Goal: Task Accomplishment & Management: Complete application form

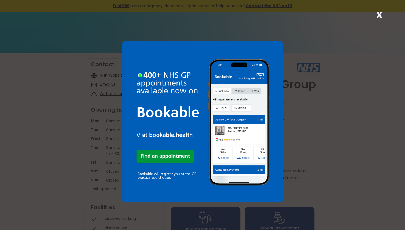
click at [381, 13] on strong "X" at bounding box center [379, 14] width 7 height 13
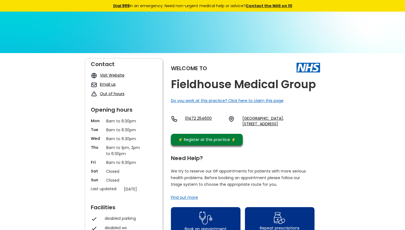
click at [116, 75] on link "Visit Website" at bounding box center [112, 75] width 25 height 6
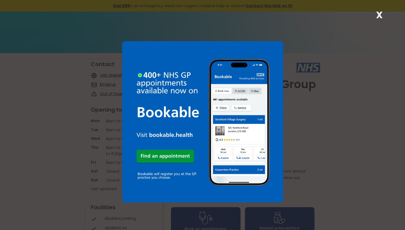
click at [379, 15] on strong "X" at bounding box center [379, 14] width 7 height 13
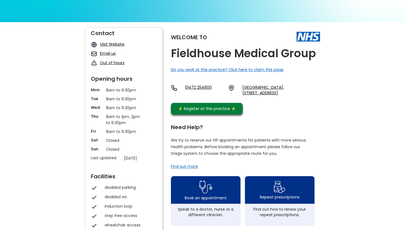
scroll to position [17, 0]
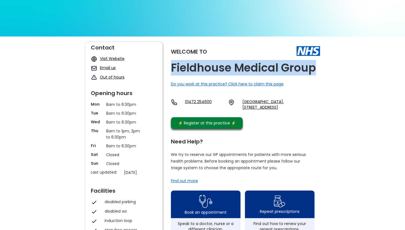
drag, startPoint x: 315, startPoint y: 67, endPoint x: 171, endPoint y: 67, distance: 144.9
click at [171, 67] on h2 "Fieldhouse Medical Group" at bounding box center [243, 68] width 145 height 12
drag, startPoint x: 171, startPoint y: 67, endPoint x: 186, endPoint y: 66, distance: 15.2
copy h2 "Fieldhouse Medical Group"
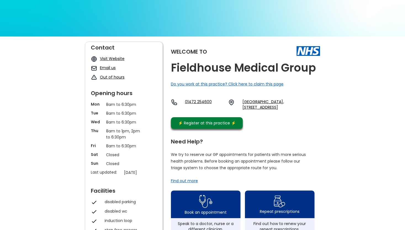
click at [210, 126] on div "⚡️ Register at this practice ⚡️" at bounding box center [206, 123] width 63 height 6
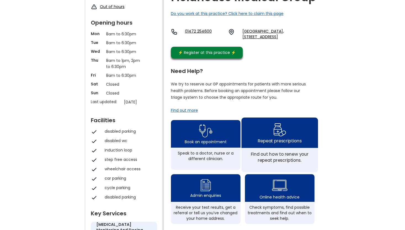
scroll to position [99, 0]
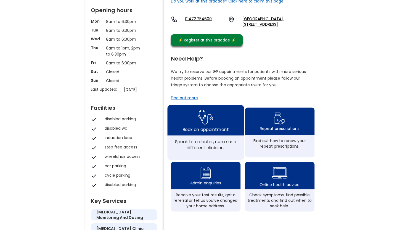
click at [200, 126] on img at bounding box center [205, 117] width 15 height 18
